Goal: Information Seeking & Learning: Learn about a topic

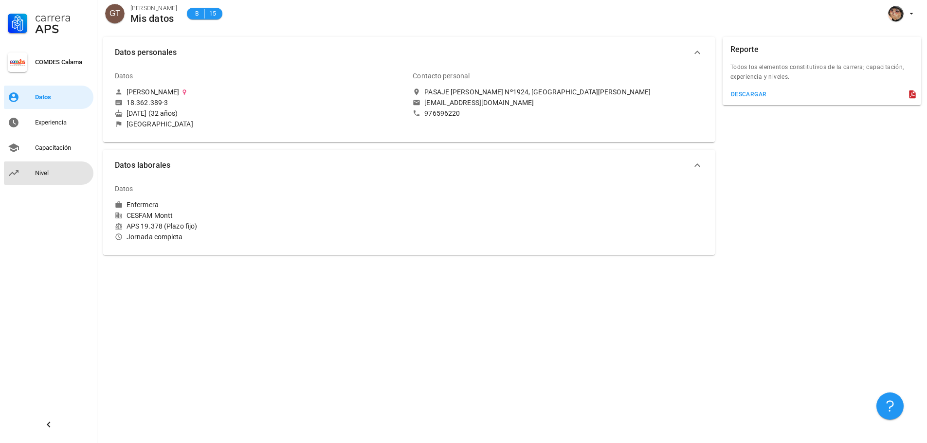
click at [47, 182] on link "Nivel" at bounding box center [49, 173] width 90 height 23
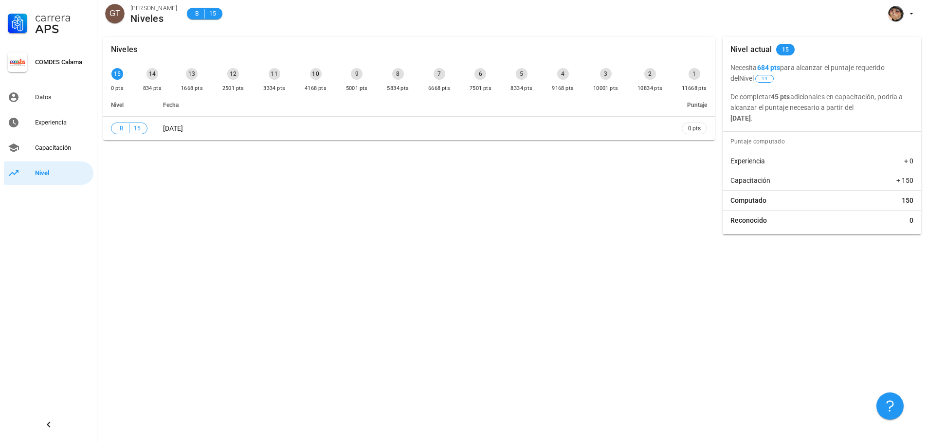
click at [152, 78] on div "14" at bounding box center [152, 74] width 12 height 12
click at [195, 77] on div "13" at bounding box center [192, 74] width 12 height 12
drag, startPoint x: 137, startPoint y: 76, endPoint x: 496, endPoint y: 73, distance: 358.6
click at [496, 73] on div "15 0 pts 14 834 pts 13 1668 pts 12 2501 pts 11 3334 pts 10 4168 pts 9 5001 pts …" at bounding box center [409, 80] width 600 height 29
click at [362, 95] on th "Fecha" at bounding box center [414, 104] width 519 height 23
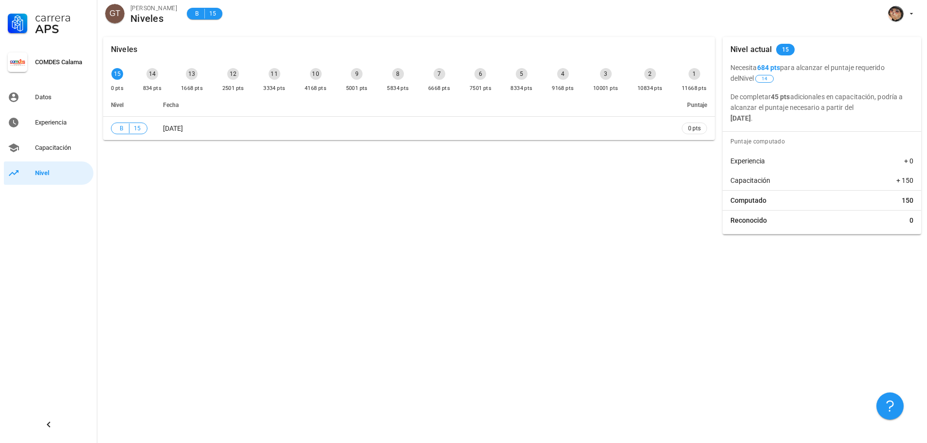
click at [220, 80] on div "12 2501 pts" at bounding box center [233, 80] width 26 height 29
click at [72, 150] on div "Capacitación" at bounding box center [62, 148] width 54 height 8
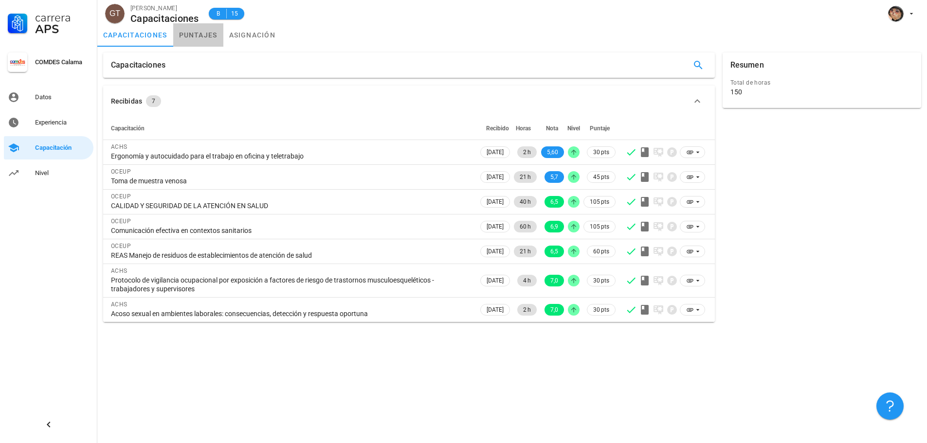
click at [196, 37] on link "puntajes" at bounding box center [198, 34] width 50 height 23
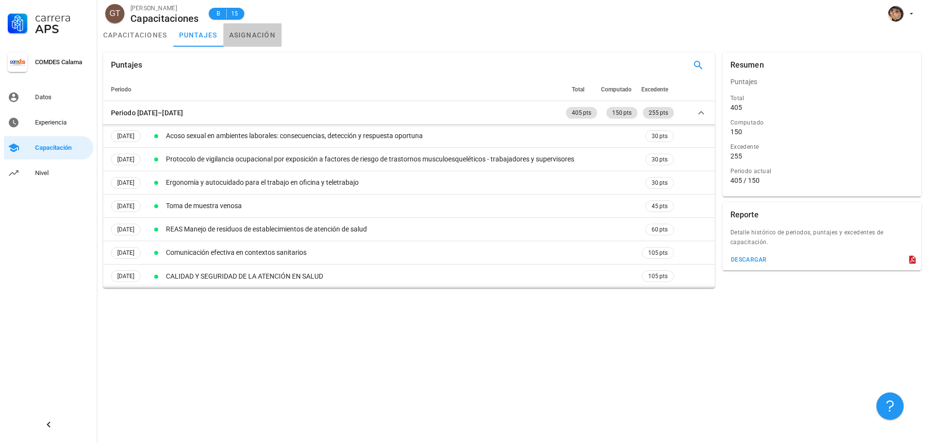
click at [260, 37] on link "asignación" at bounding box center [252, 34] width 58 height 23
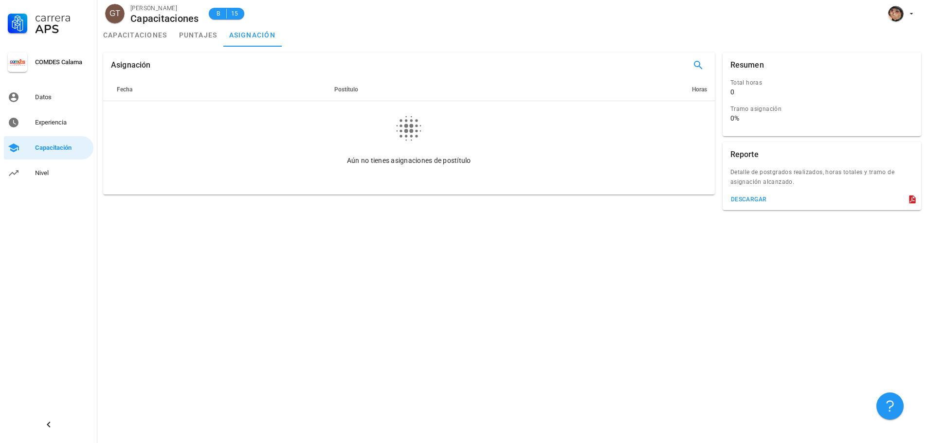
click at [88, 28] on div "APS" at bounding box center [62, 29] width 54 height 12
click at [126, 33] on link "capacitaciones" at bounding box center [135, 34] width 76 height 23
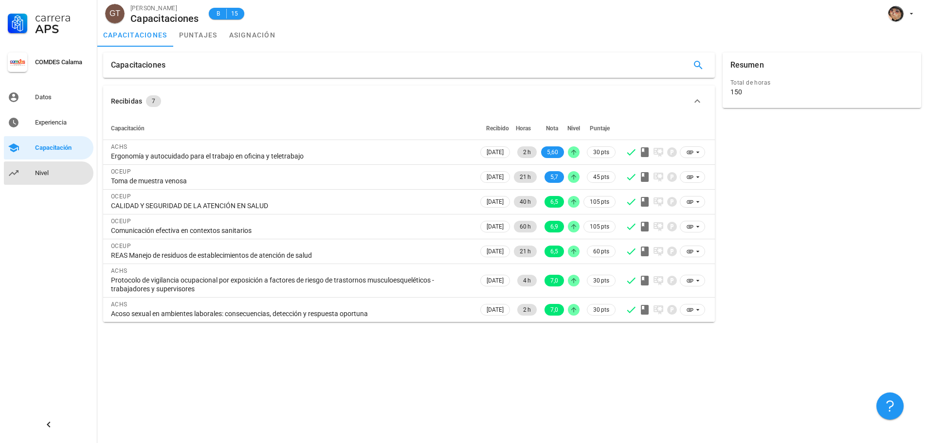
click at [59, 177] on div "Nivel" at bounding box center [62, 173] width 54 height 16
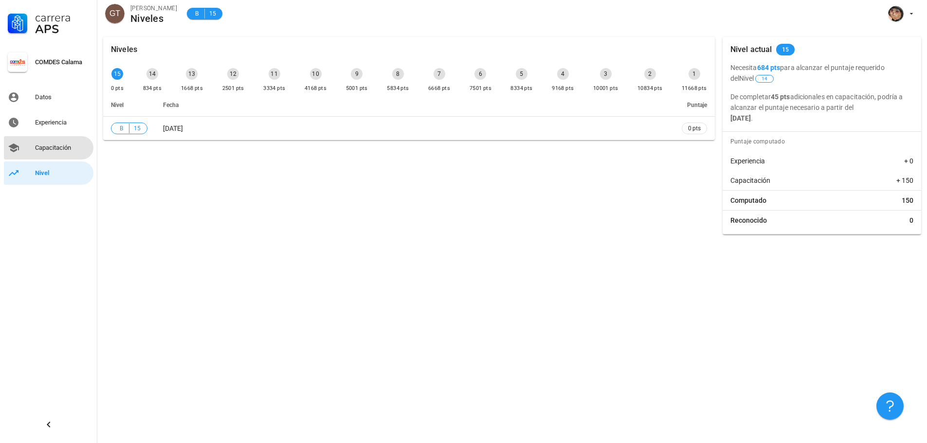
click at [43, 144] on div "Capacitación" at bounding box center [62, 148] width 54 height 16
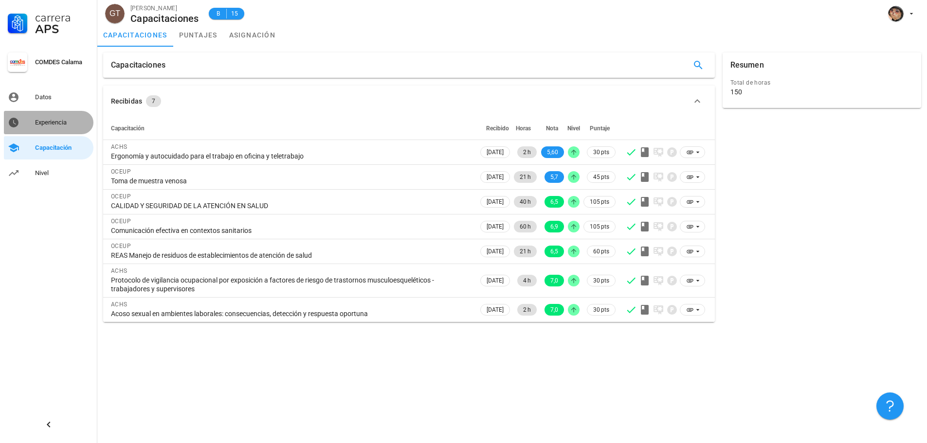
click at [55, 124] on div "Experiencia" at bounding box center [62, 123] width 54 height 8
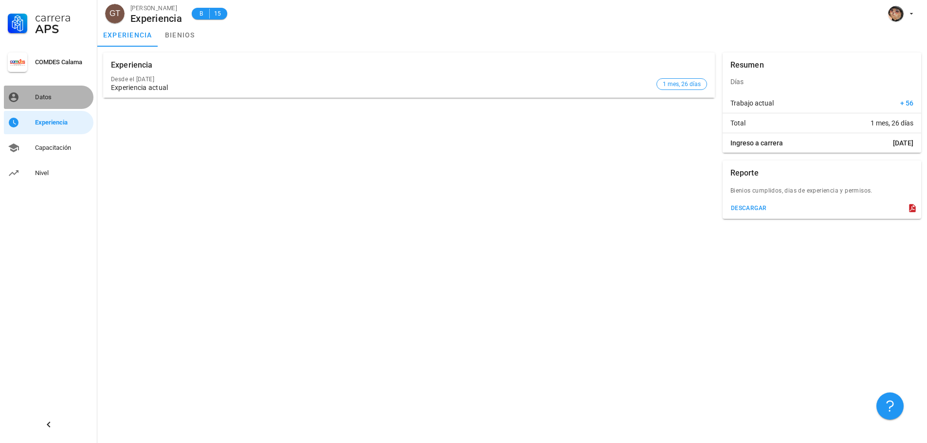
click at [47, 91] on div "Datos" at bounding box center [62, 98] width 54 height 16
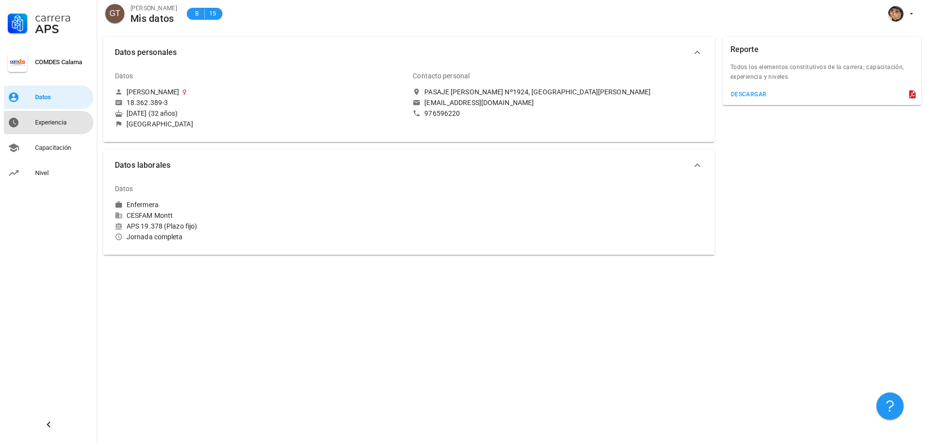
click at [51, 120] on div "Experiencia" at bounding box center [62, 123] width 54 height 8
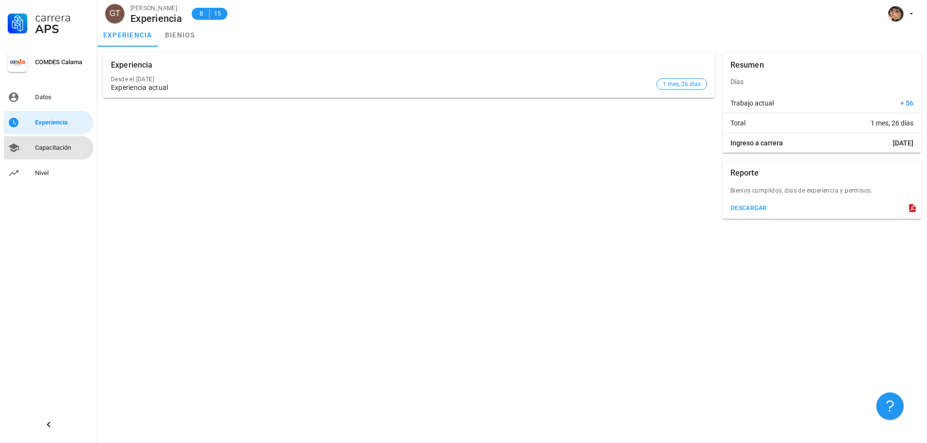
click at [56, 141] on div "Capacitación" at bounding box center [62, 148] width 54 height 16
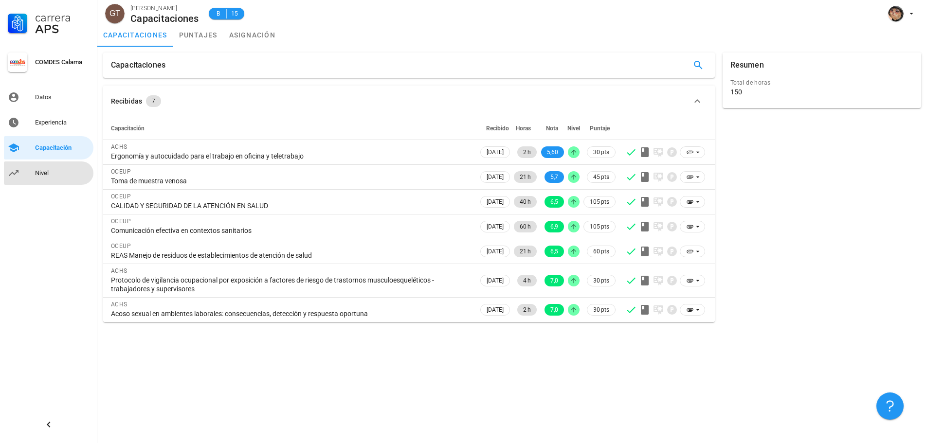
click at [52, 166] on div "Nivel" at bounding box center [62, 173] width 54 height 16
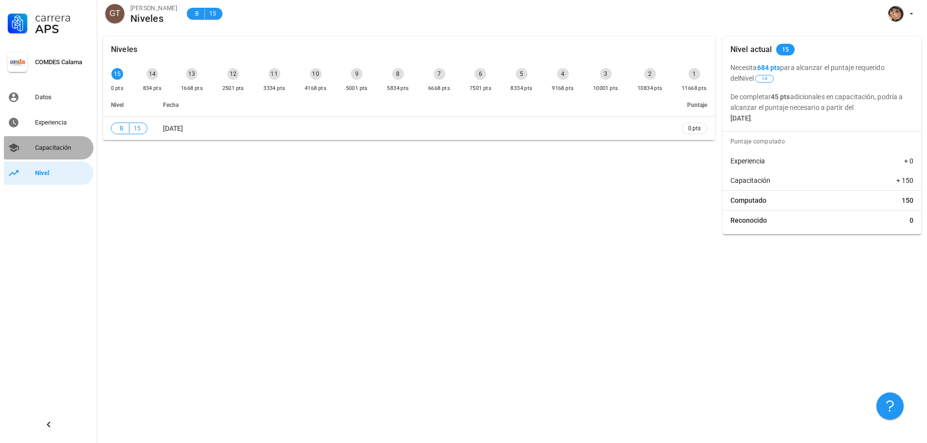
click at [32, 143] on link "Capacitación" at bounding box center [49, 147] width 90 height 23
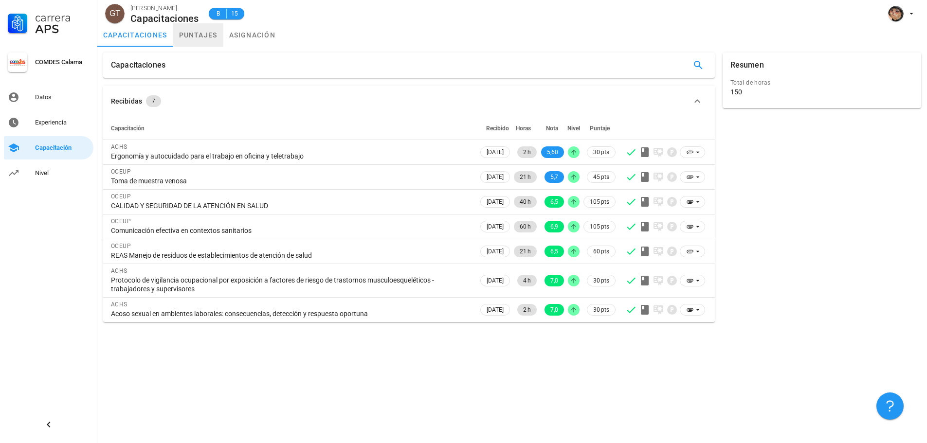
click at [179, 39] on link "puntajes" at bounding box center [198, 34] width 50 height 23
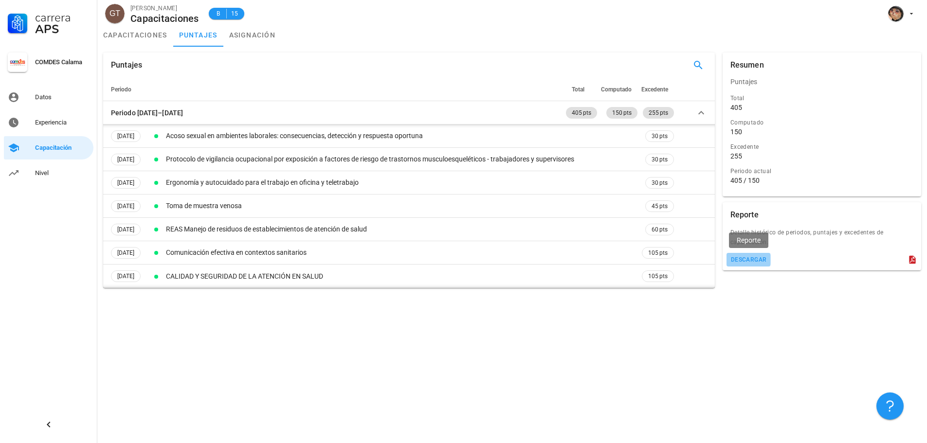
click at [764, 265] on button "descargar" at bounding box center [748, 260] width 44 height 14
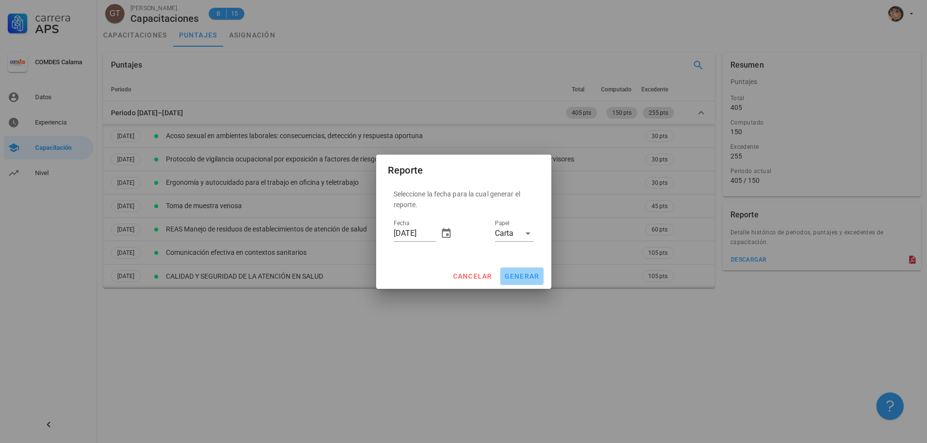
click at [521, 272] on span "generar" at bounding box center [522, 276] width 36 height 8
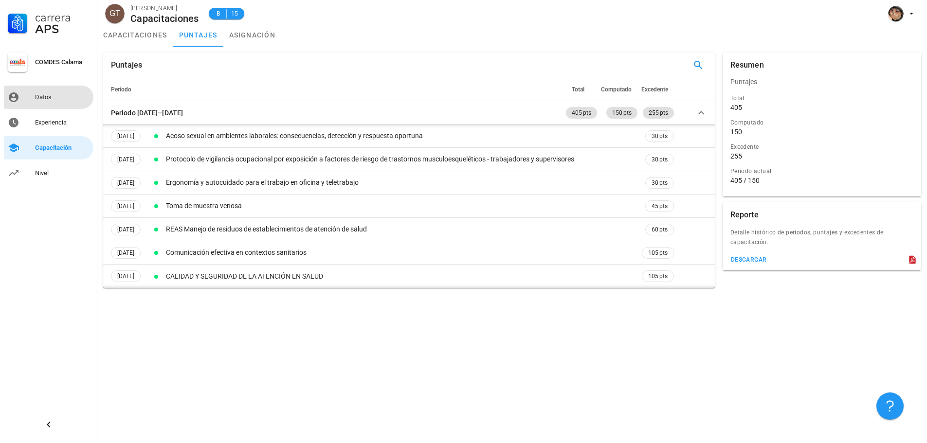
click at [52, 90] on div "Datos" at bounding box center [62, 98] width 54 height 16
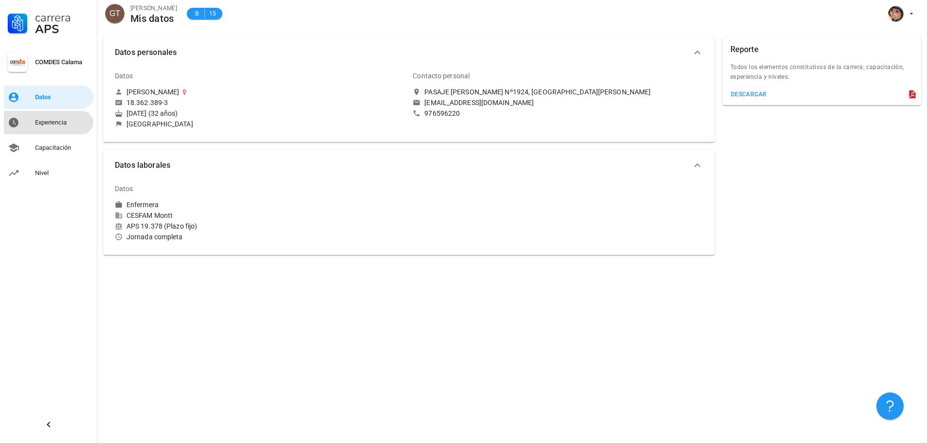
click at [54, 116] on div "Experiencia" at bounding box center [62, 123] width 54 height 16
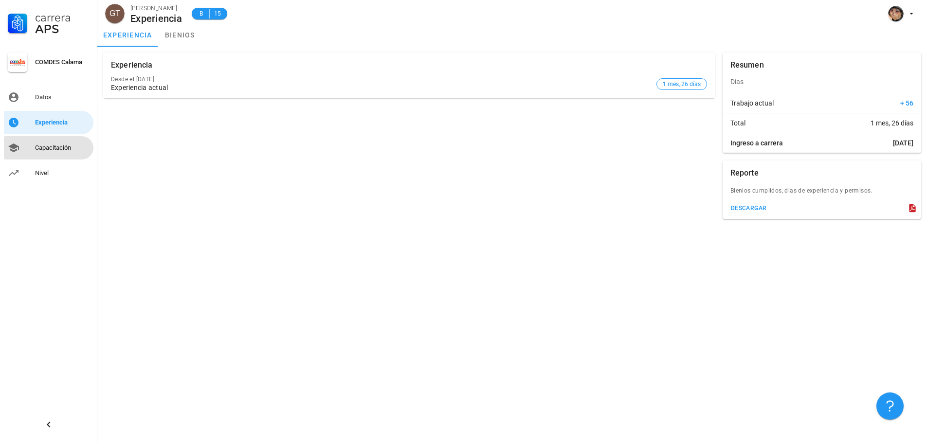
click at [65, 143] on div "Capacitación" at bounding box center [62, 148] width 54 height 16
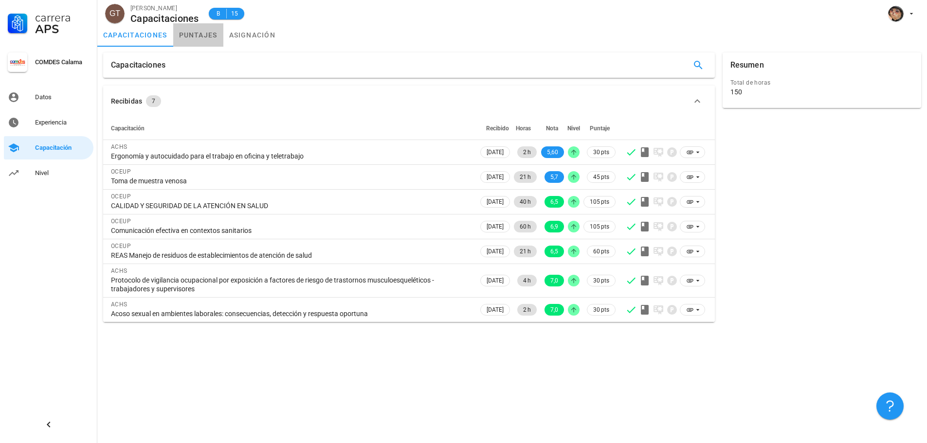
click at [210, 34] on link "puntajes" at bounding box center [198, 34] width 50 height 23
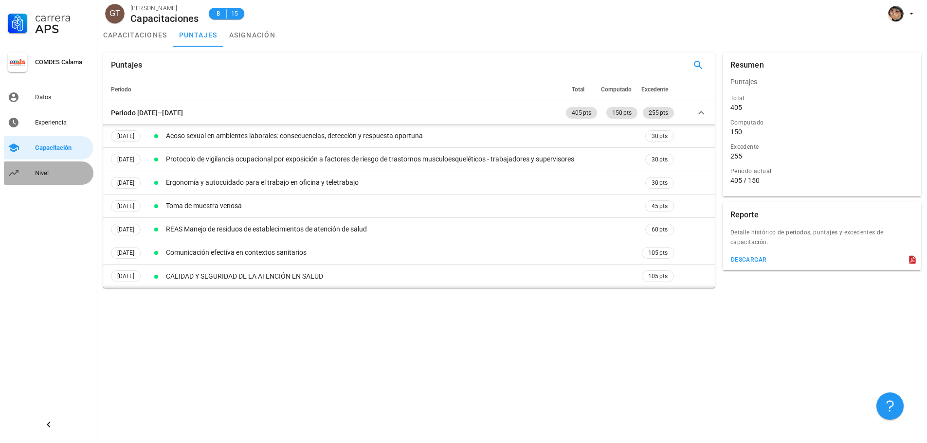
click at [59, 165] on div "Nivel" at bounding box center [62, 173] width 54 height 16
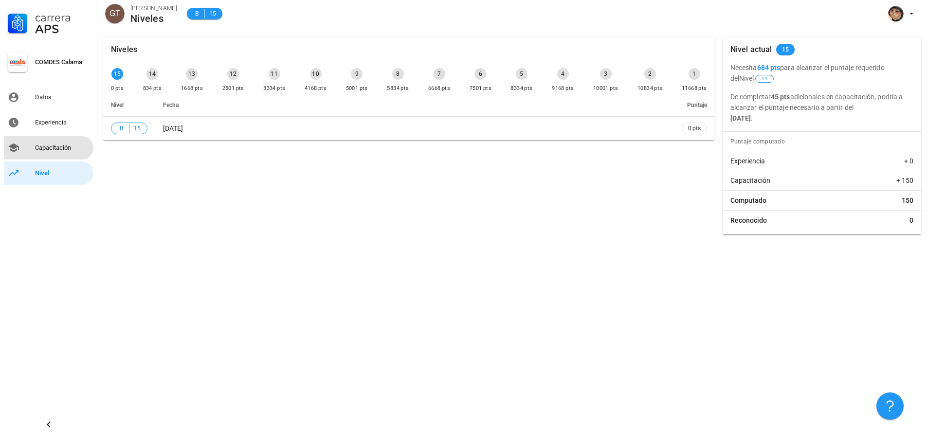
click at [54, 145] on div "Capacitación" at bounding box center [62, 148] width 54 height 8
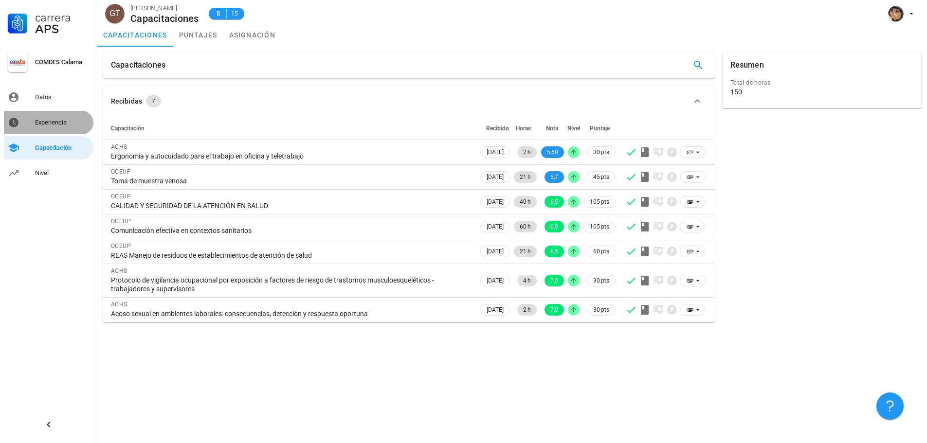
click at [47, 113] on link "Experiencia" at bounding box center [49, 122] width 90 height 23
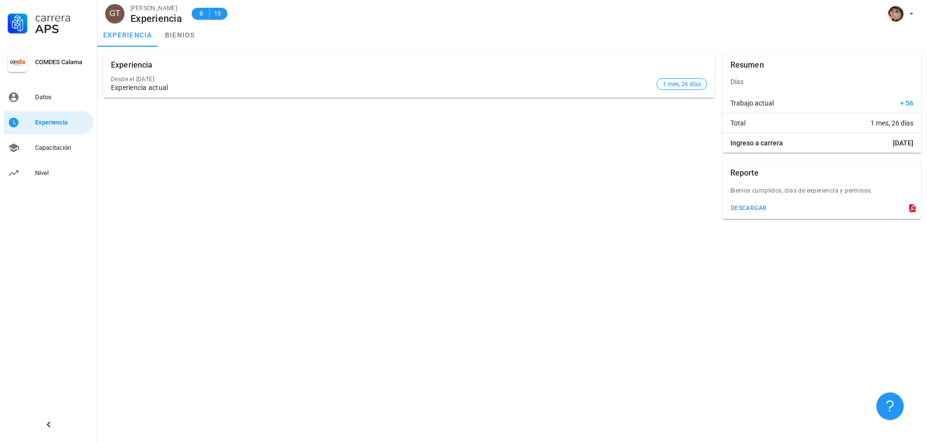
click at [683, 82] on span "1 mes, 26 días" at bounding box center [682, 84] width 38 height 11
click at [46, 100] on div "Datos" at bounding box center [62, 97] width 54 height 8
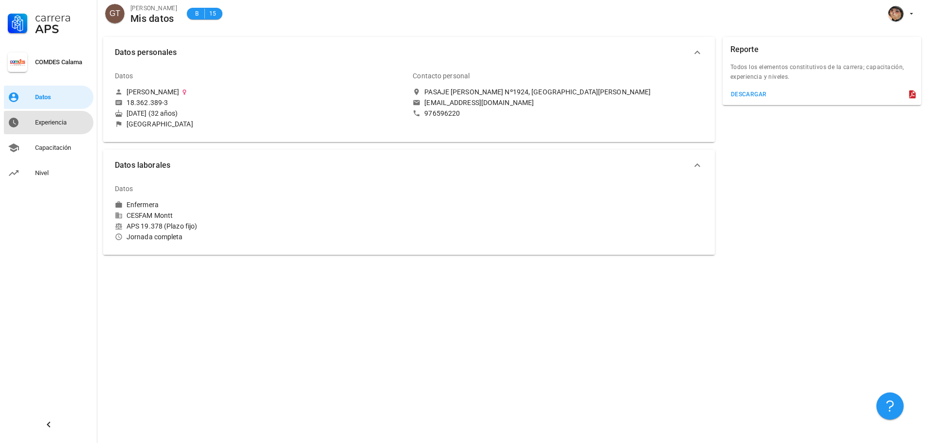
click at [54, 121] on div "Experiencia" at bounding box center [62, 123] width 54 height 8
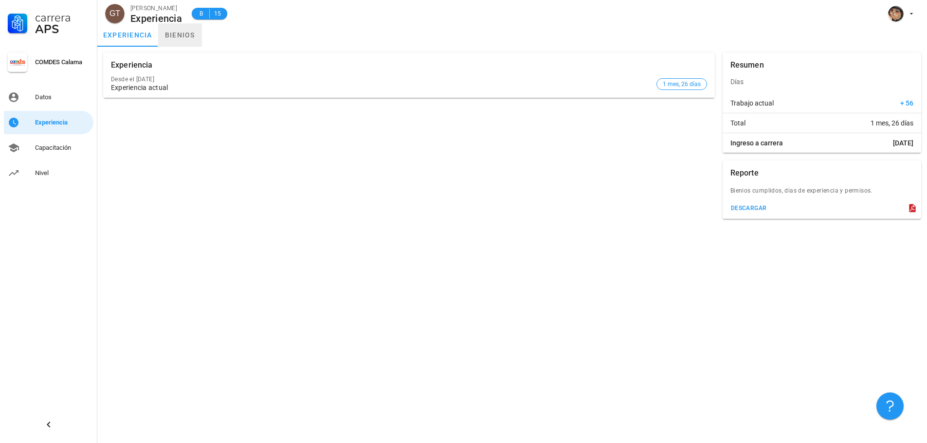
click at [169, 32] on link "bienios" at bounding box center [180, 34] width 44 height 23
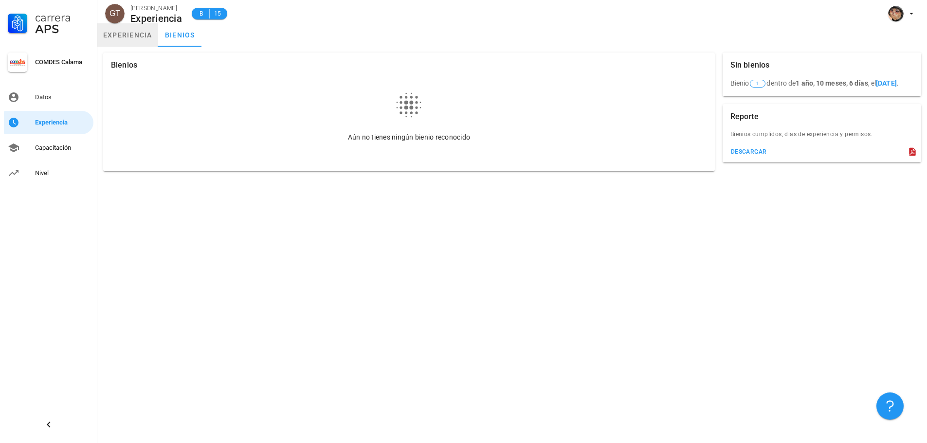
click at [143, 36] on link "experiencia" at bounding box center [127, 34] width 61 height 23
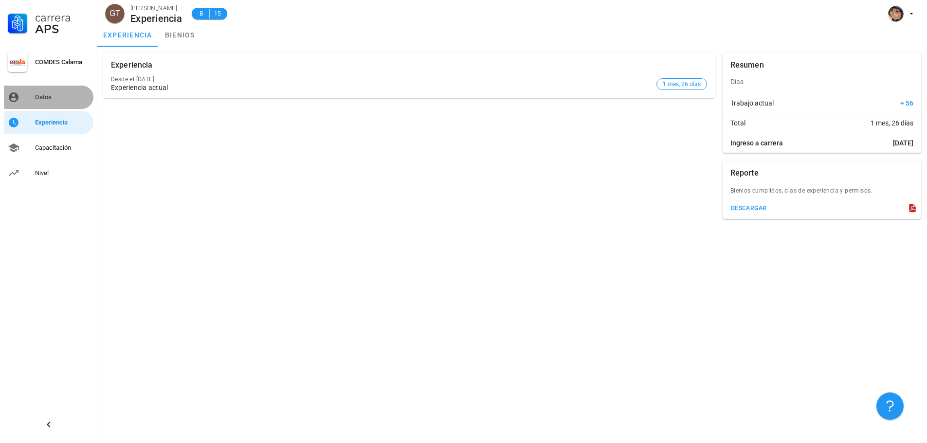
click at [55, 108] on link "Datos" at bounding box center [49, 97] width 90 height 23
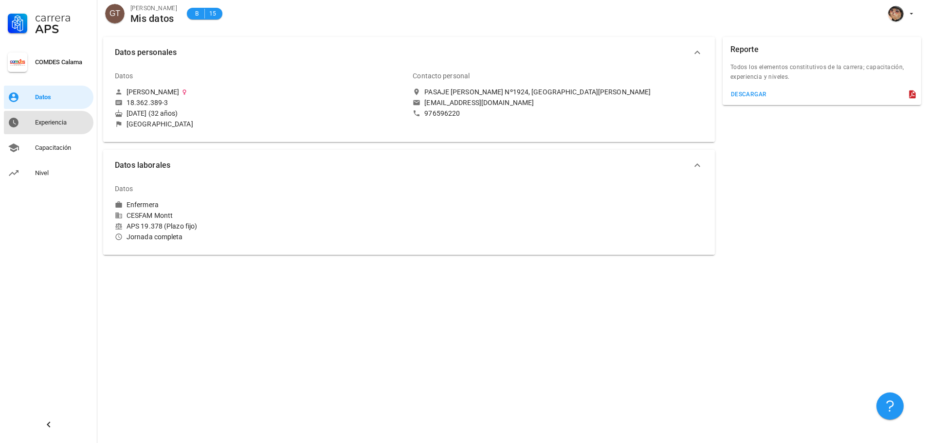
click at [55, 122] on div "Experiencia" at bounding box center [62, 123] width 54 height 8
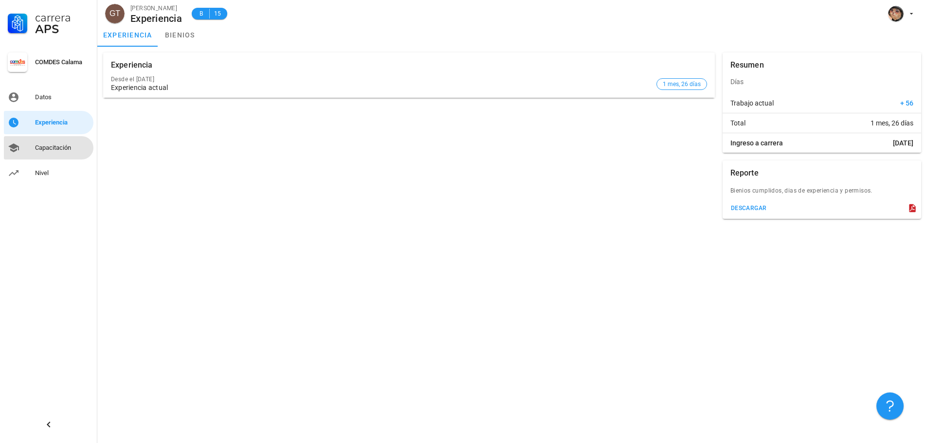
click at [59, 146] on div "Capacitación" at bounding box center [62, 148] width 54 height 8
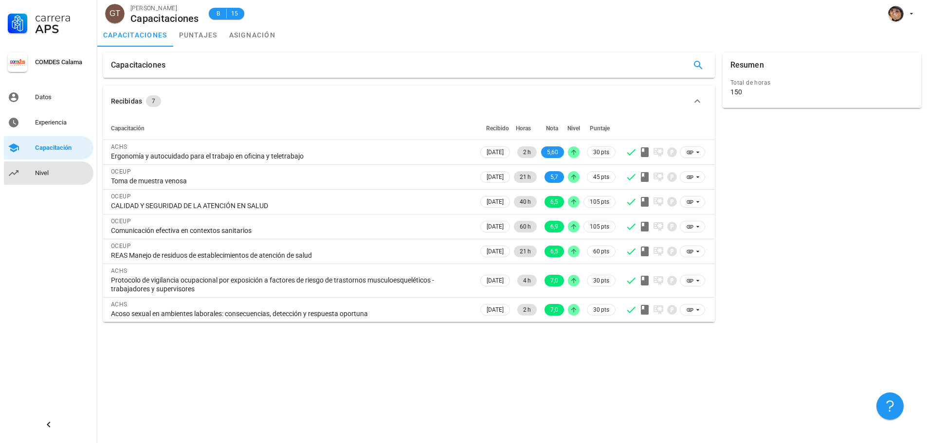
click at [57, 174] on div "Nivel" at bounding box center [62, 173] width 54 height 8
